Goal: Find specific page/section: Find specific page/section

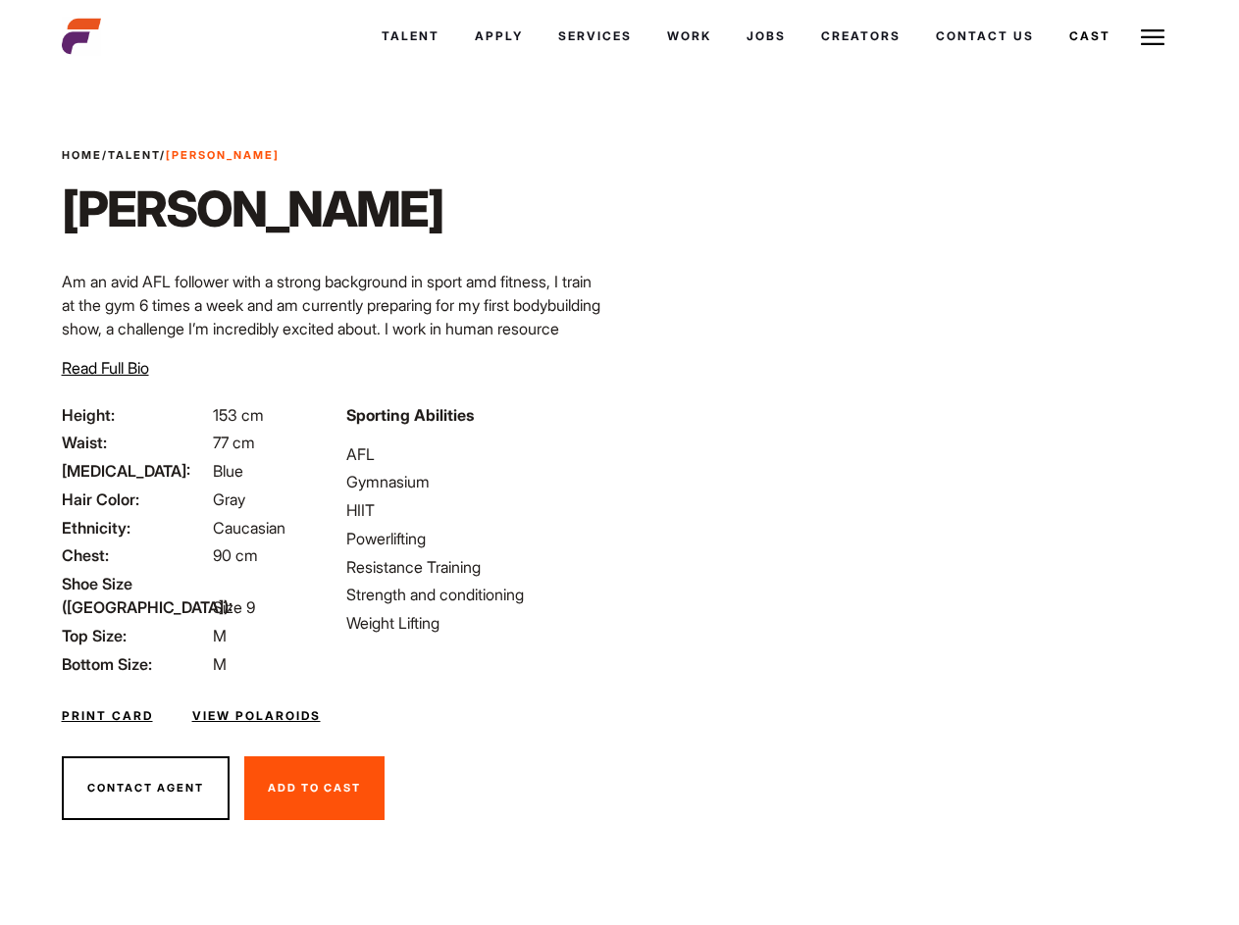
click at [1051, 63] on link "Cast" at bounding box center [1089, 36] width 76 height 53
click at [0, 0] on link "Casted Talent" at bounding box center [0, 0] width 0 height 0
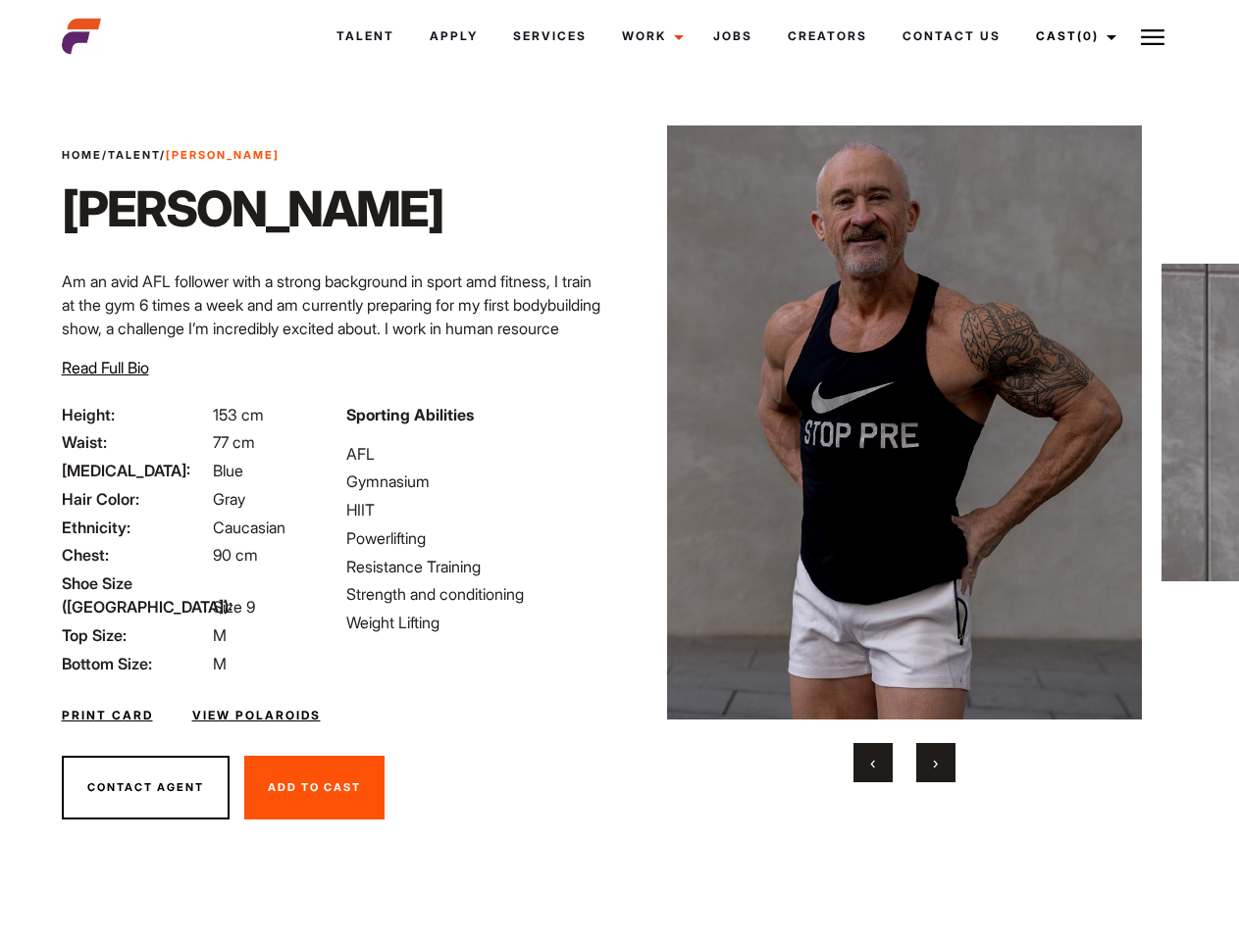
click at [1070, 36] on link "Cast (0)" at bounding box center [1073, 36] width 110 height 53
click at [1152, 36] on img at bounding box center [1152, 37] width 24 height 24
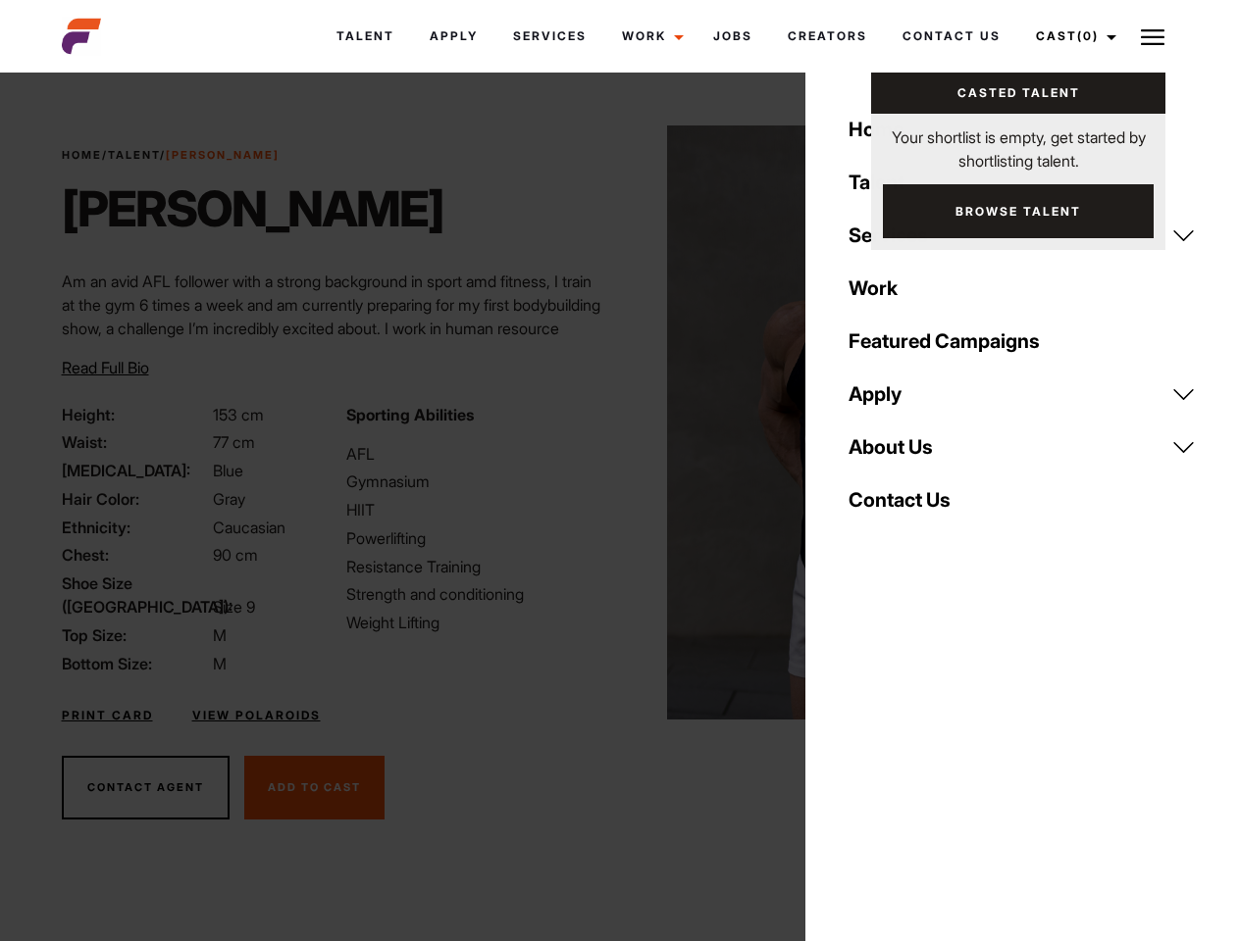
click at [903, 454] on img at bounding box center [905, 423] width 476 height 594
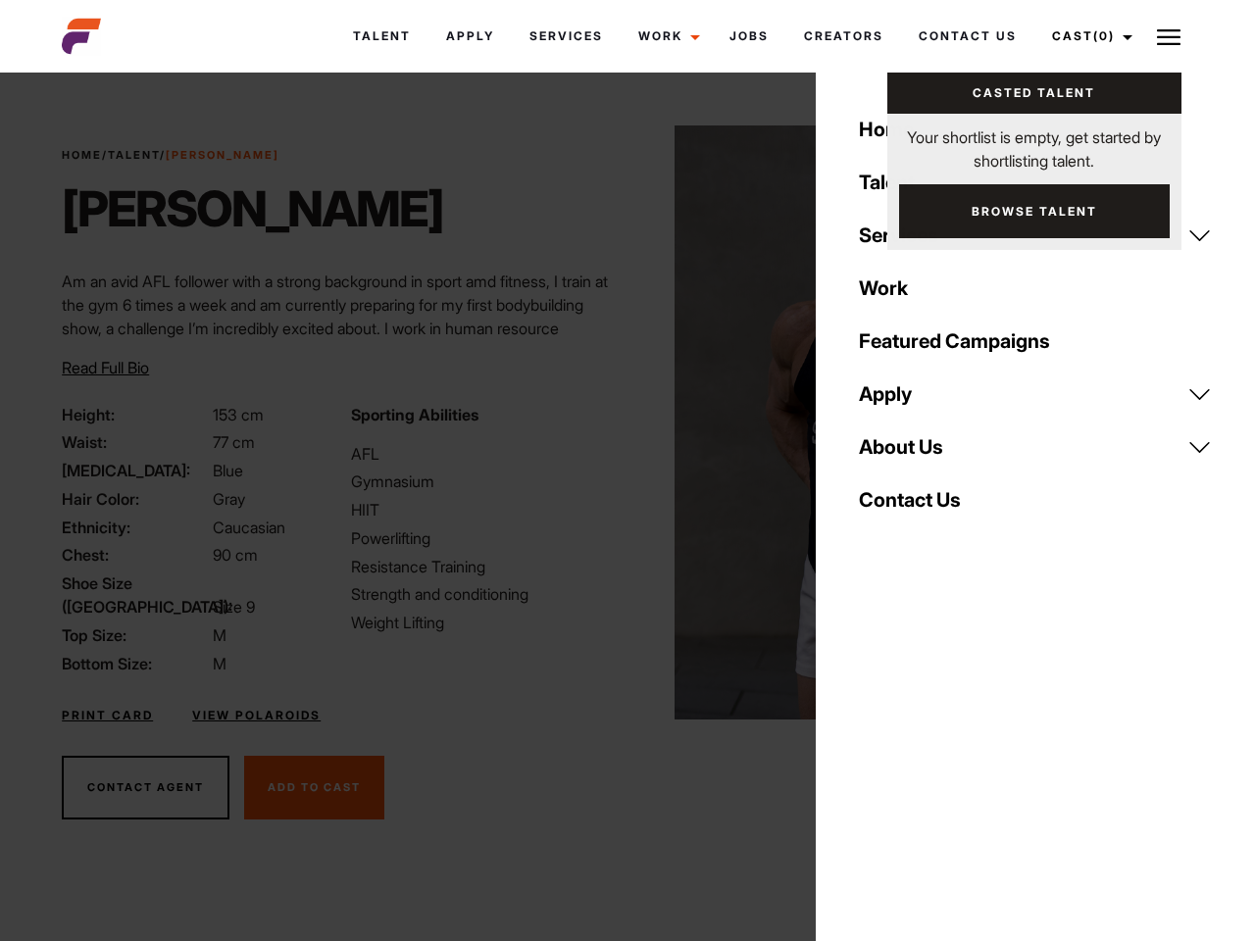
click at [619, 423] on div "Sporting Abilities AFL Gymnasium HIIT Powerlifting Resistance Training Strength…" at bounding box center [483, 539] width 288 height 273
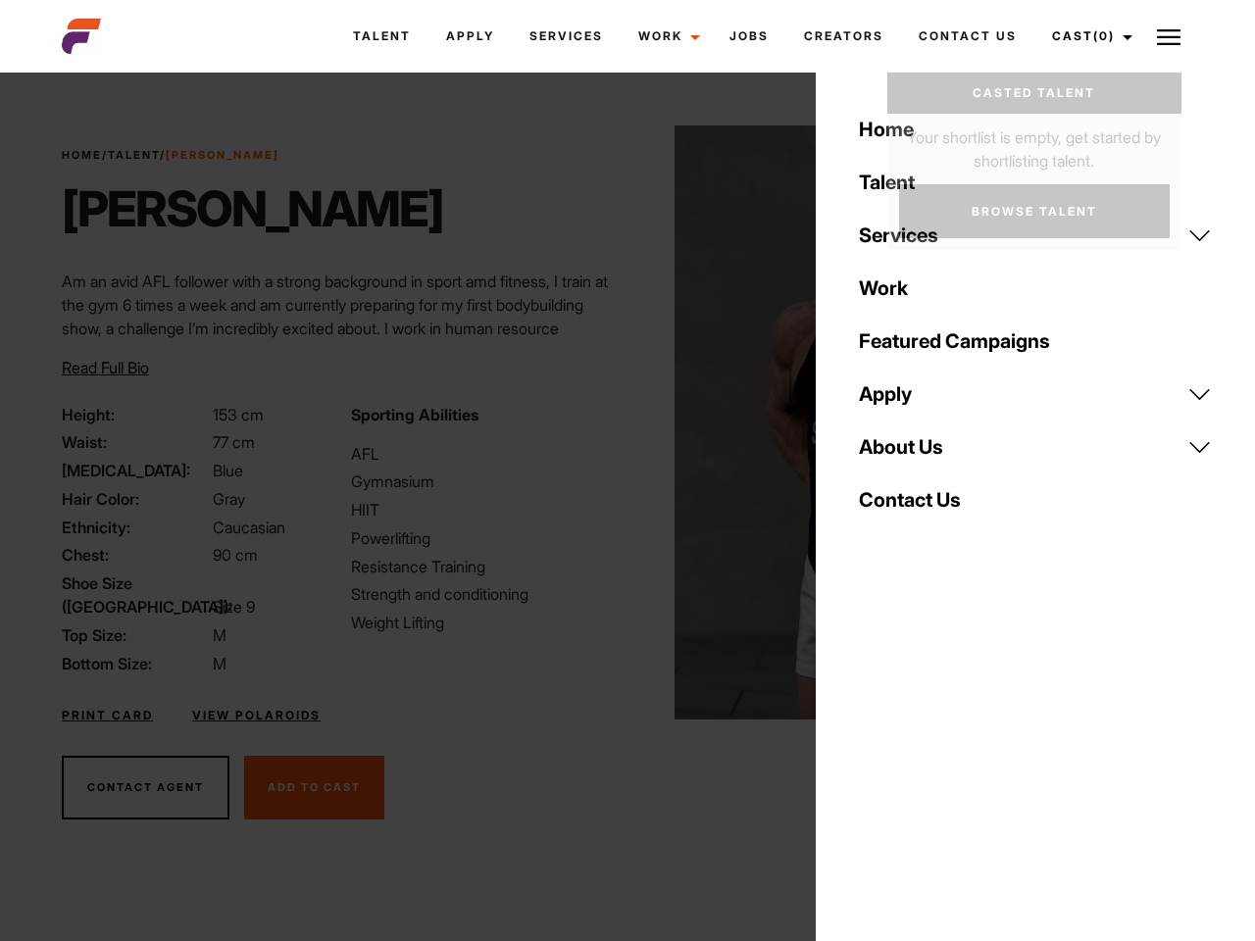
click at [873, 763] on div "Home Talent Services Talent Casting Photography Videography Creative Hair and M…" at bounding box center [1035, 470] width 439 height 941
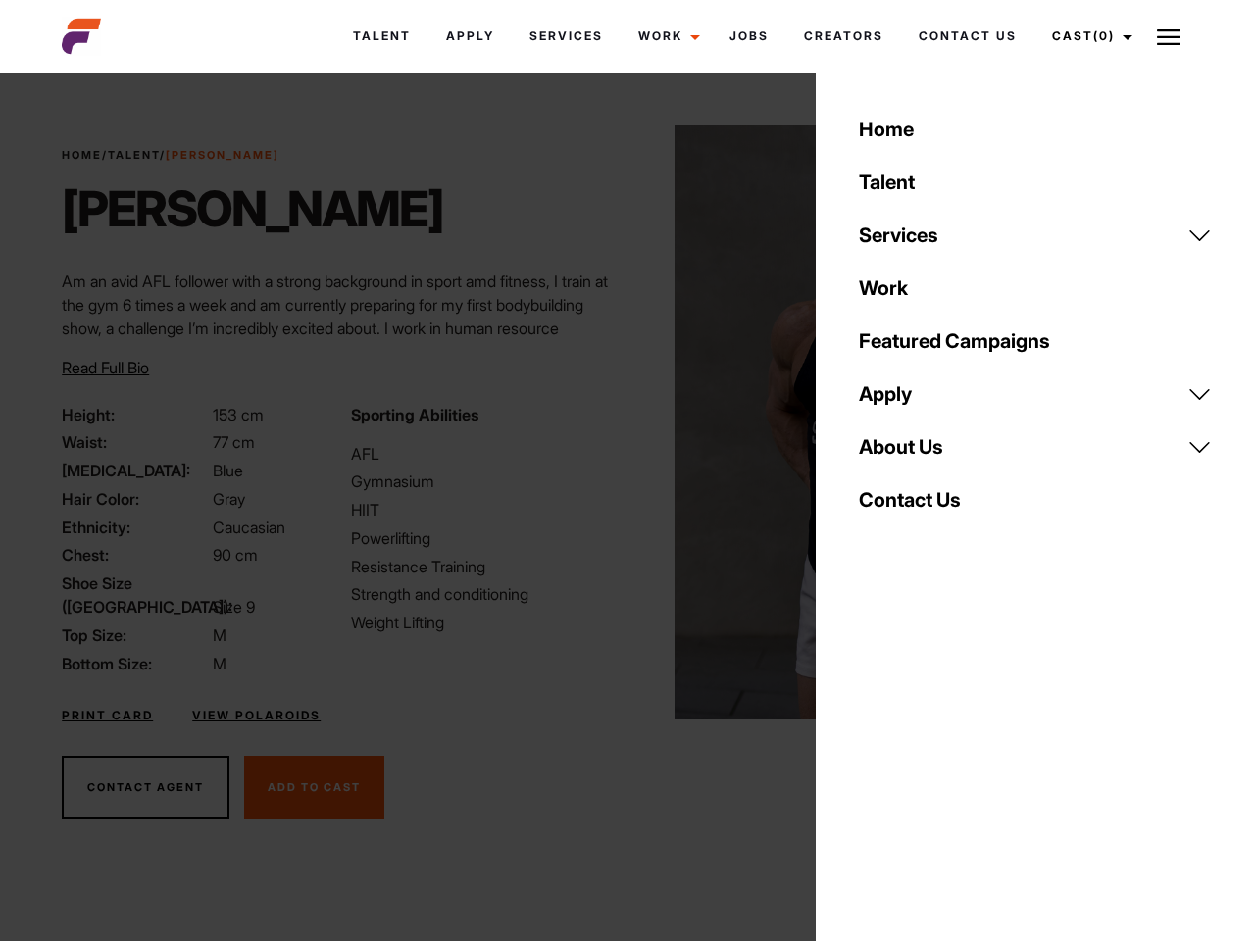
click at [936, 763] on div "Home Talent Services Talent Casting Photography Videography Creative Hair and M…" at bounding box center [1035, 470] width 439 height 941
